Goal: Task Accomplishment & Management: Manage account settings

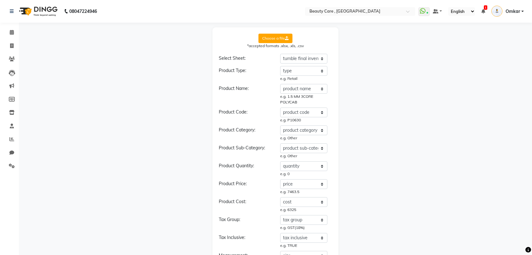
select select "tumble final inventory sheet"
select select "type"
select select "product name"
select select "product code"
select select "product category"
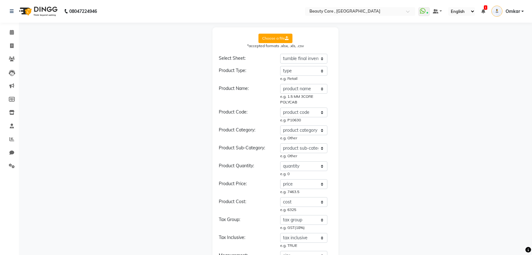
select select "product sub-category"
select select "quantity"
select select "price"
select select "cost"
select select "tax group"
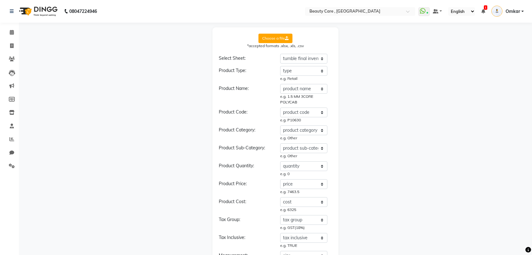
select select "tax inclusive"
select select "size"
select select "unit"
select select "sku"
select select "brand"
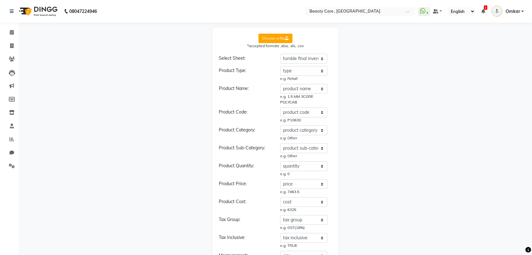
select select "sac code"
select select "description"
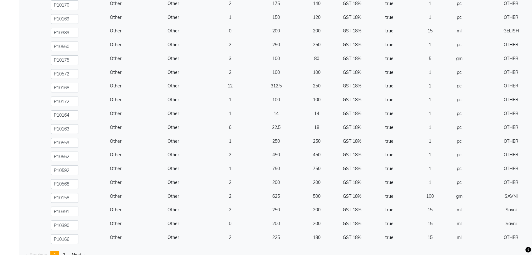
scroll to position [7137, 0]
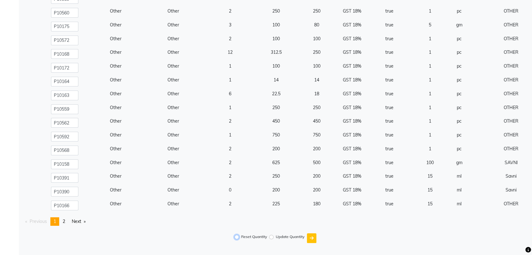
click at [237, 237] on input "Reset Quantity" at bounding box center [237, 237] width 4 height 4
radio input "true"
click at [310, 238] on icon "submit" at bounding box center [312, 238] width 4 height 4
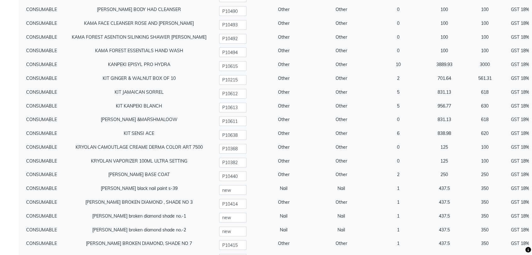
scroll to position [3976, 0]
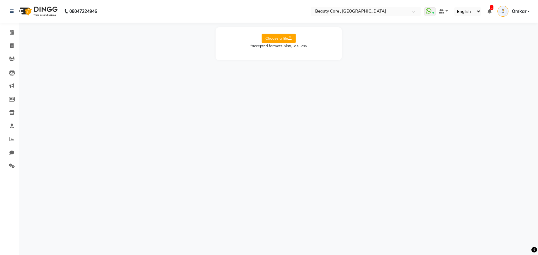
click at [516, 10] on span "Omkar" at bounding box center [518, 11] width 14 height 7
click at [496, 42] on link "Sign out" at bounding box center [497, 45] width 58 height 10
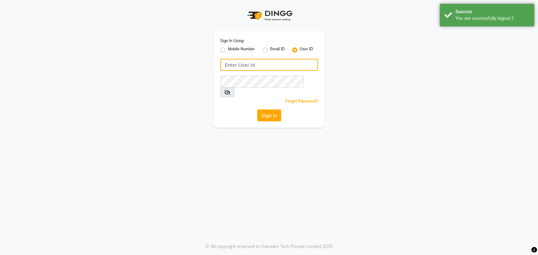
type input "9850407724"
click at [228, 50] on label "Mobile Number" at bounding box center [241, 50] width 27 height 8
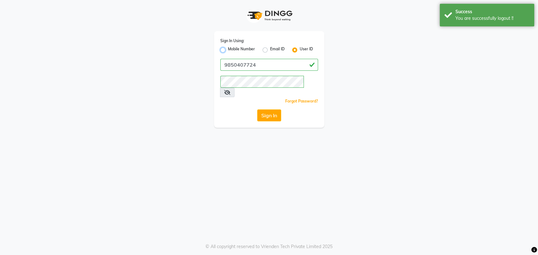
click at [228, 50] on input "Mobile Number" at bounding box center [230, 48] width 4 height 4
radio input "true"
radio input "false"
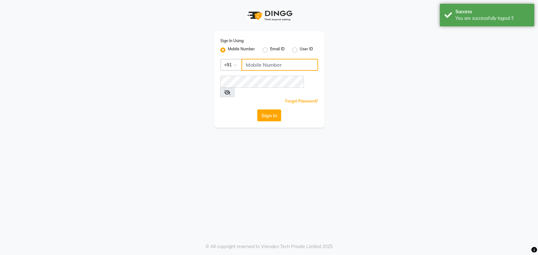
paste input "7077710900"
click at [253, 61] on input "7077710900" at bounding box center [279, 65] width 77 height 12
type input "7077710900"
click at [240, 98] on div "Forgot Password?" at bounding box center [269, 101] width 98 height 7
click at [271, 110] on button "Sign In" at bounding box center [269, 116] width 24 height 12
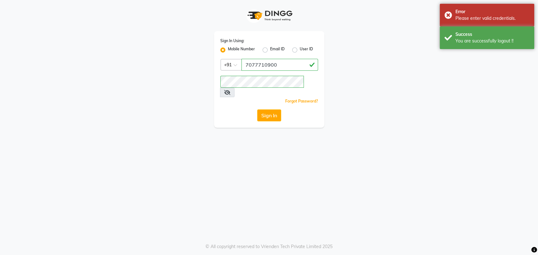
click at [300, 99] on link "Forgot Password?" at bounding box center [301, 101] width 33 height 5
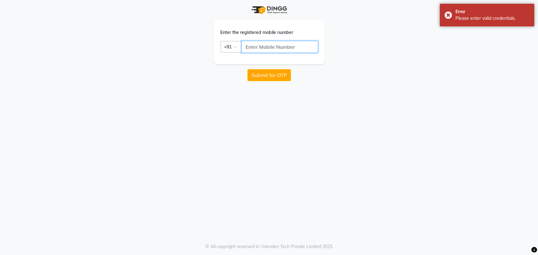
click at [272, 46] on input "text" at bounding box center [279, 47] width 77 height 12
paste input "7077710900"
type input "7077710900"
click at [266, 79] on button "Submit for OTP" at bounding box center [268, 75] width 43 height 12
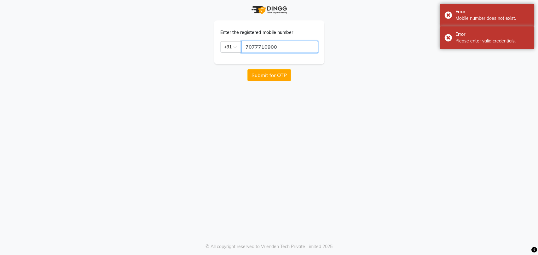
click at [283, 46] on input "7077710900" at bounding box center [279, 47] width 77 height 12
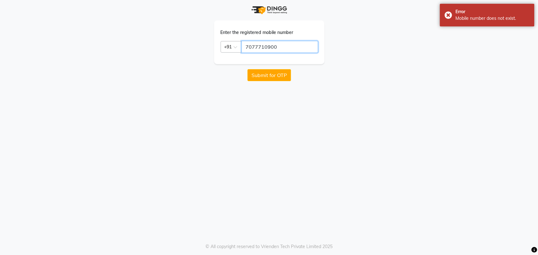
click at [283, 46] on input "7077710900" at bounding box center [279, 47] width 77 height 12
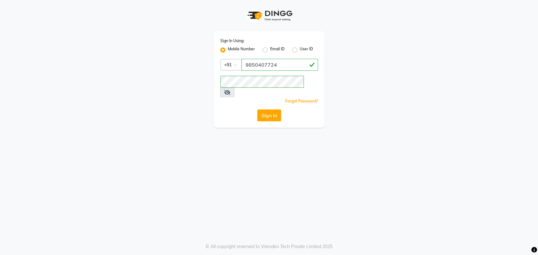
click at [300, 51] on label "User ID" at bounding box center [306, 50] width 13 height 8
click at [300, 50] on input "User ID" at bounding box center [302, 48] width 4 height 4
radio input "true"
radio input "false"
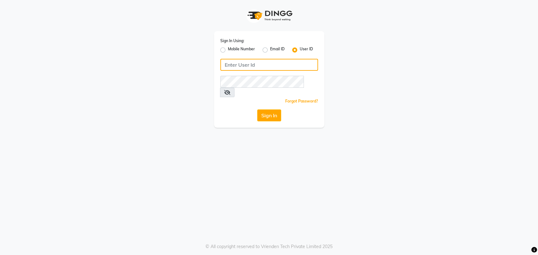
click at [288, 64] on input "Username" at bounding box center [269, 65] width 98 height 12
paste input "galaxy"
type input "galaxy"
click at [236, 110] on div "Sign In" at bounding box center [269, 116] width 98 height 12
click at [265, 110] on button "Sign In" at bounding box center [269, 116] width 24 height 12
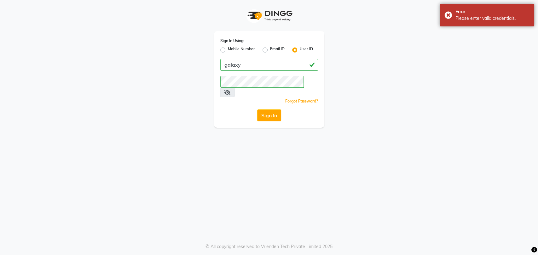
click at [305, 99] on link "Forgot Password?" at bounding box center [301, 101] width 33 height 5
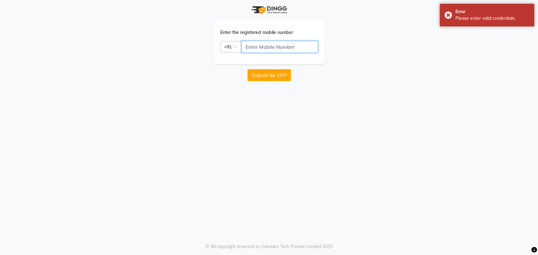
click at [273, 46] on input "text" at bounding box center [279, 47] width 77 height 12
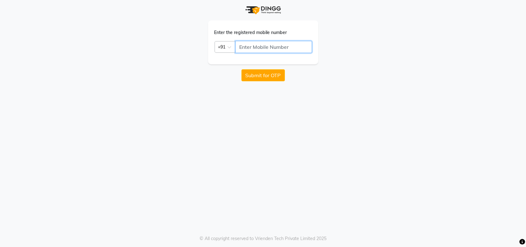
paste input "9300634808"
type input "9300634808"
click at [263, 74] on button "Submit for OTP" at bounding box center [263, 75] width 43 height 12
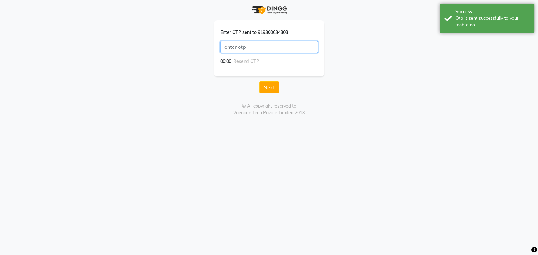
click at [227, 43] on input "text" at bounding box center [269, 47] width 98 height 12
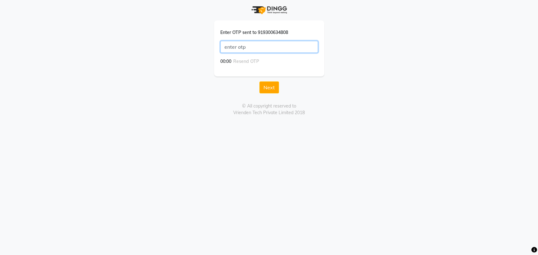
type input "5"
type input "9332"
click at [266, 84] on button "Next" at bounding box center [269, 88] width 20 height 12
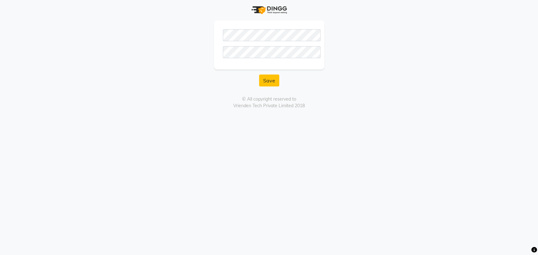
click at [233, 61] on div at bounding box center [269, 44] width 110 height 49
click at [263, 77] on button "Save" at bounding box center [269, 81] width 20 height 12
click at [233, 71] on div "Please Confirm password" at bounding box center [269, 50] width 110 height 60
click at [269, 93] on button "Save" at bounding box center [269, 91] width 20 height 12
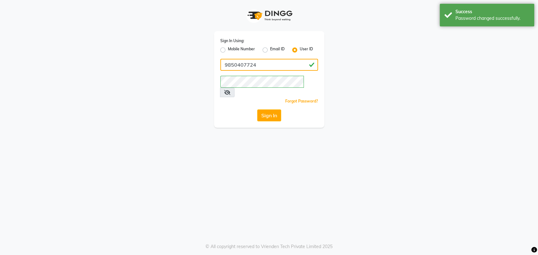
click at [267, 66] on input "9850407724" at bounding box center [269, 65] width 98 height 12
paste input "galaxy"
type input "galaxy"
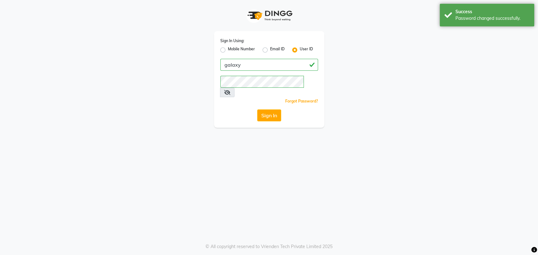
click at [242, 110] on div "Sign In" at bounding box center [269, 116] width 98 height 12
click at [260, 110] on button "Sign In" at bounding box center [269, 116] width 24 height 12
